Goal: Information Seeking & Learning: Learn about a topic

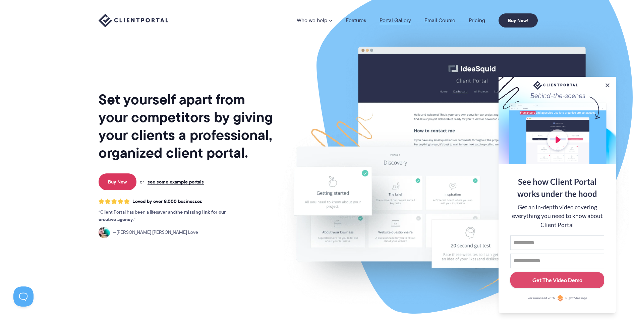
click at [389, 18] on link "Portal Gallery" at bounding box center [395, 20] width 32 height 5
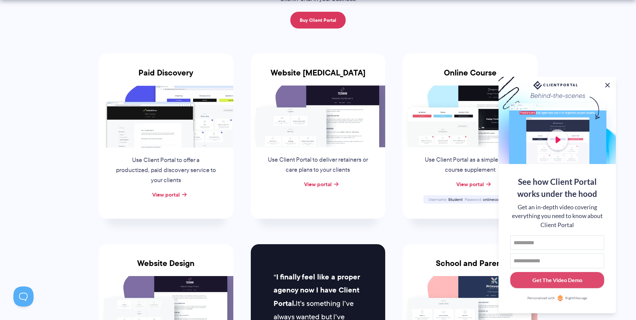
click at [608, 82] on button at bounding box center [607, 85] width 8 height 8
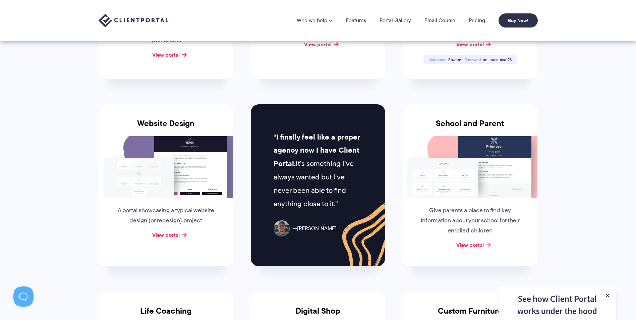
scroll to position [235, 0]
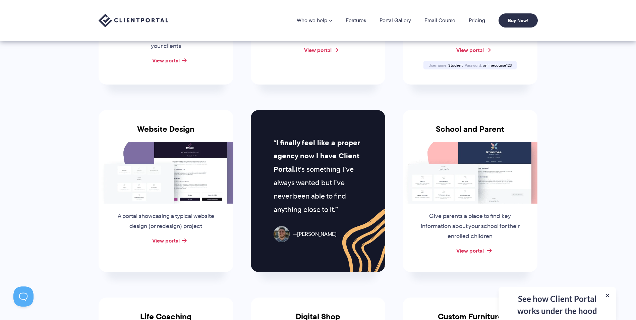
click at [479, 250] on link "View portal" at bounding box center [469, 250] width 27 height 8
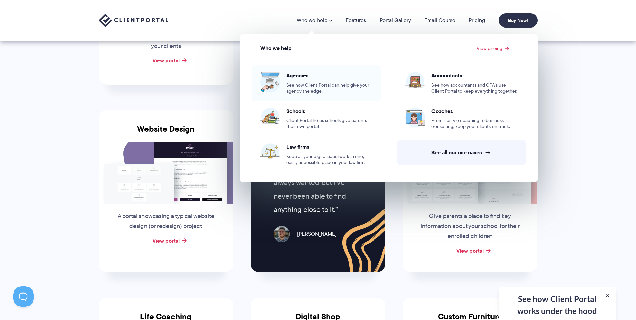
click at [300, 85] on span "See how Client Portal can help give your agency the edge." at bounding box center [329, 88] width 86 height 12
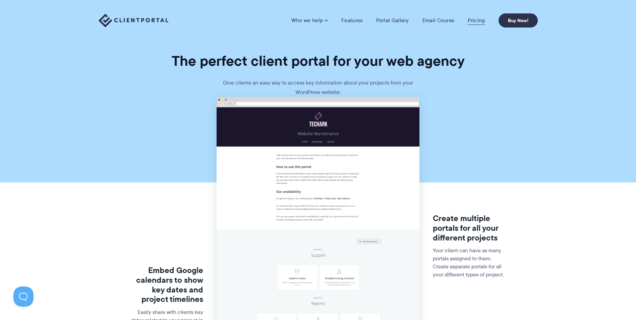
click at [476, 18] on link "Pricing" at bounding box center [476, 20] width 17 height 7
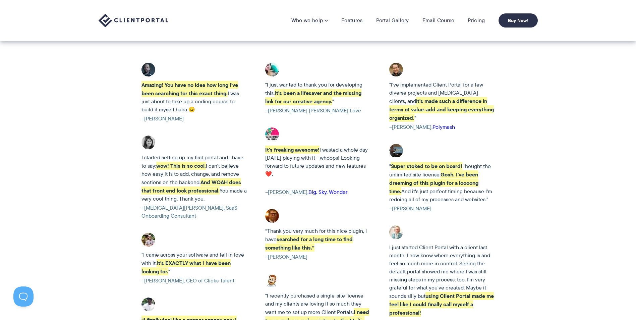
scroll to position [804, 0]
